Goal: Task Accomplishment & Management: Use online tool/utility

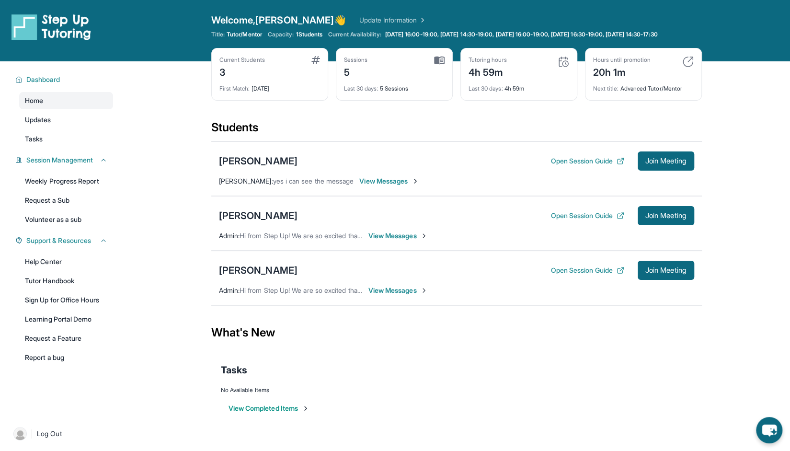
click at [722, 199] on main "Current Students 3 First Match : [DATE] Sessions 5 Last 30 days : 5 Sessions Tu…" at bounding box center [456, 248] width 667 height 375
click at [675, 217] on span "Join Meeting" at bounding box center [665, 216] width 41 height 6
click at [654, 225] on button "Join Meeting" at bounding box center [666, 215] width 57 height 19
click at [571, 220] on button "Open Session Guide" at bounding box center [586, 216] width 73 height 10
click at [656, 218] on span "Join Meeting" at bounding box center [665, 216] width 41 height 6
